Goal: Transaction & Acquisition: Purchase product/service

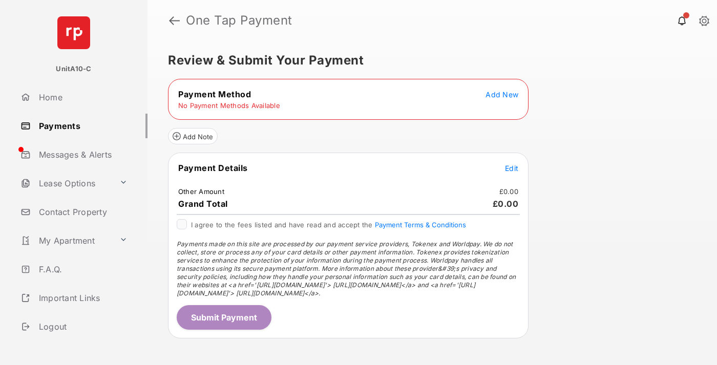
click at [502, 94] on span "Add New" at bounding box center [501, 94] width 33 height 9
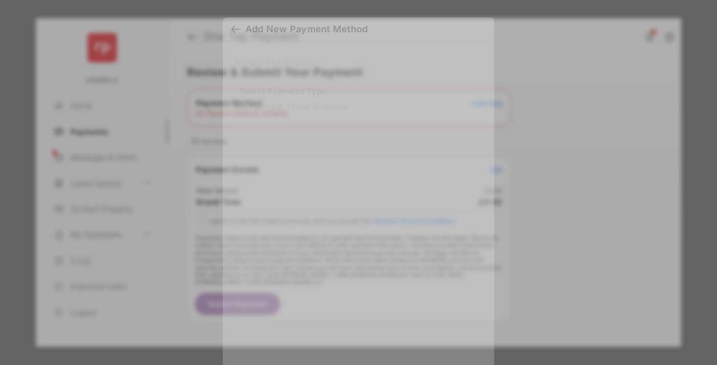
scroll to position [9, 0]
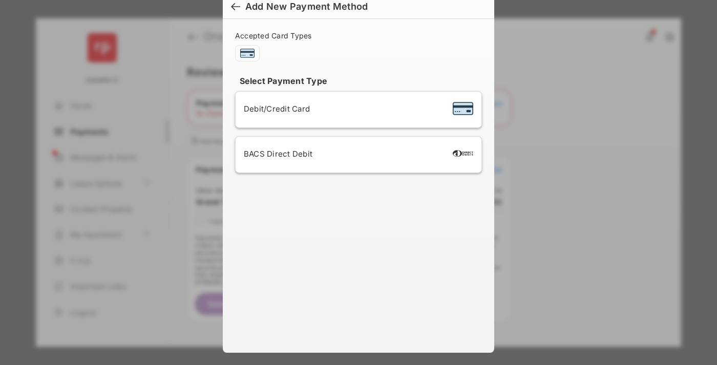
click at [274, 109] on span "Debit/Credit Card" at bounding box center [277, 109] width 66 height 10
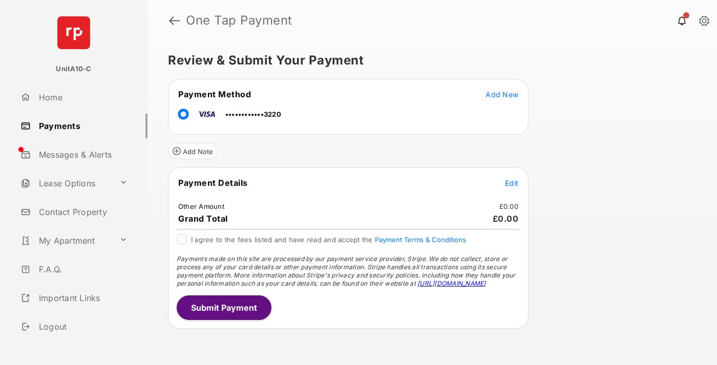
click at [511, 183] on span "Edit" at bounding box center [511, 183] width 13 height 9
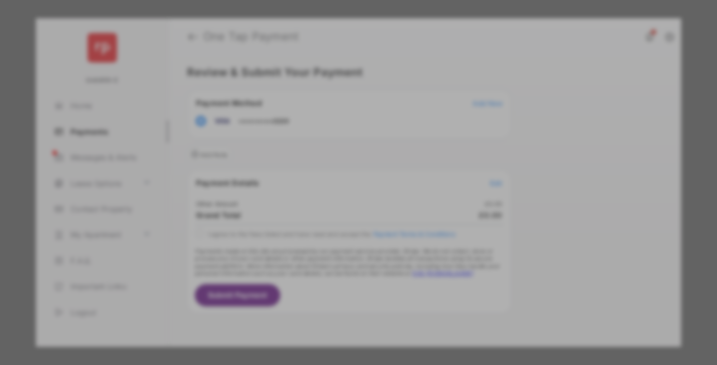
type input "**"
click at [324, 259] on button "Save" at bounding box center [323, 270] width 51 height 25
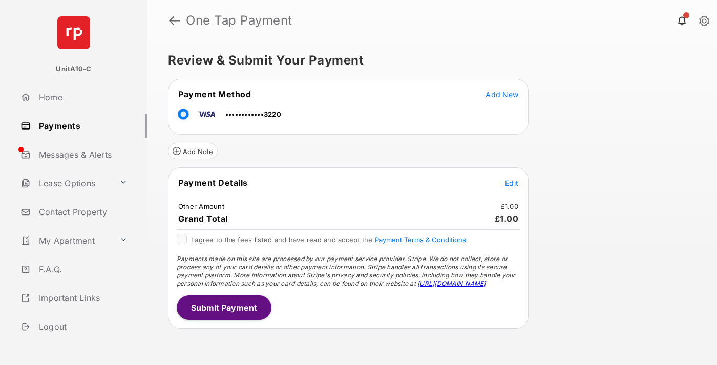
click at [223, 307] on button "Submit Payment" at bounding box center [224, 307] width 95 height 25
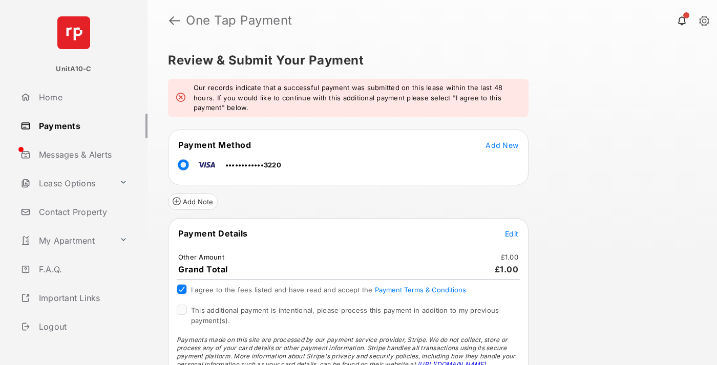
click at [343, 310] on span "This additional payment is intentional, please process this payment in addition…" at bounding box center [345, 315] width 308 height 18
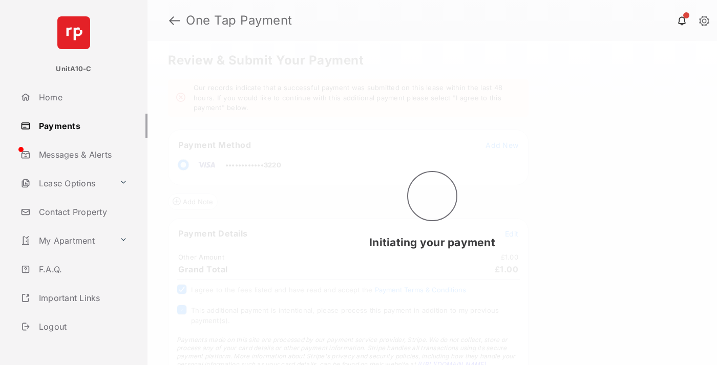
scroll to position [36, 0]
